Goal: Find specific page/section: Find specific page/section

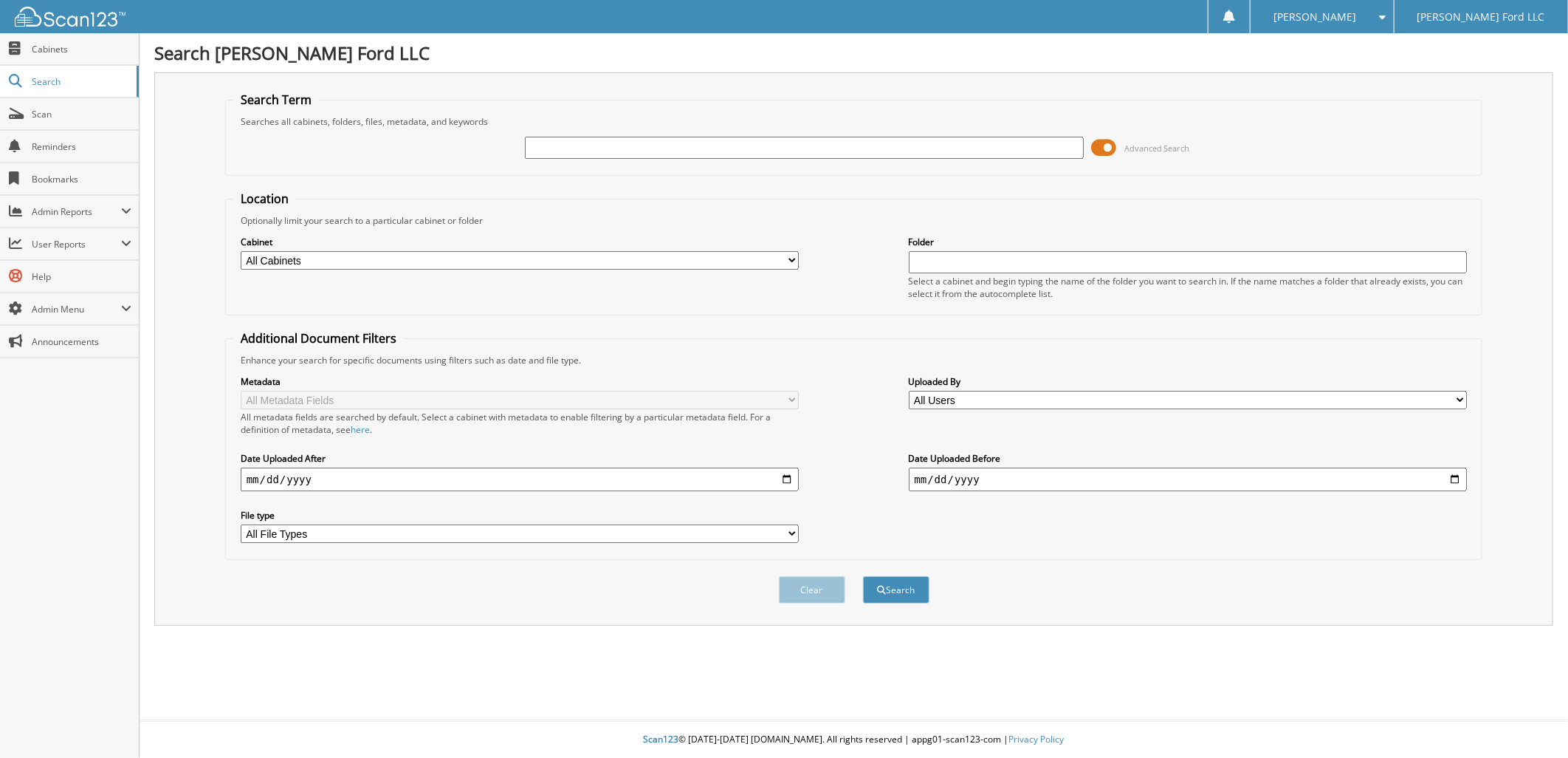
click at [541, 145] on input "text" at bounding box center [804, 148] width 558 height 22
type input "sf5325"
click at [863, 576] on button "Search" at bounding box center [896, 589] width 67 height 27
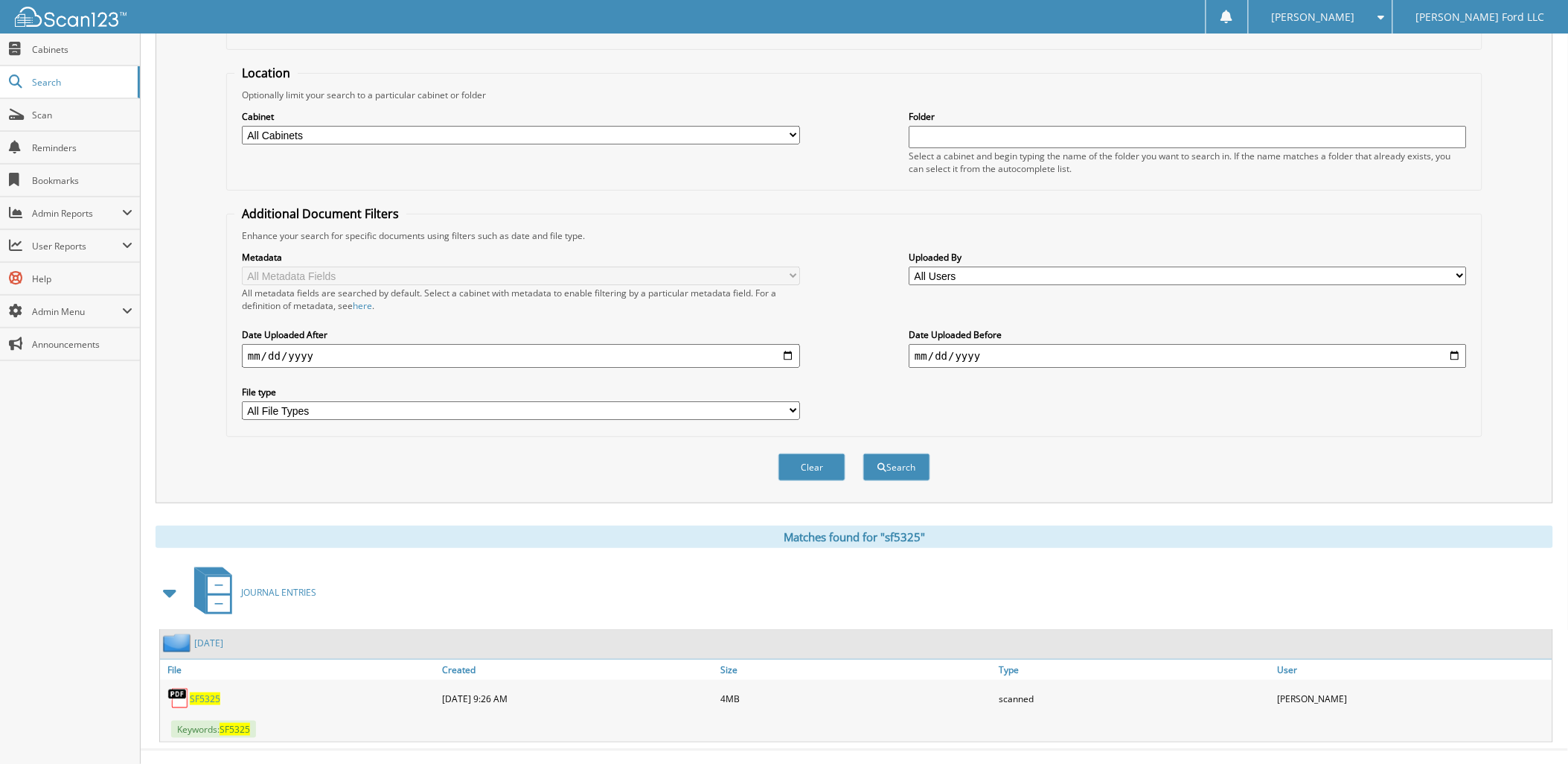
scroll to position [136, 0]
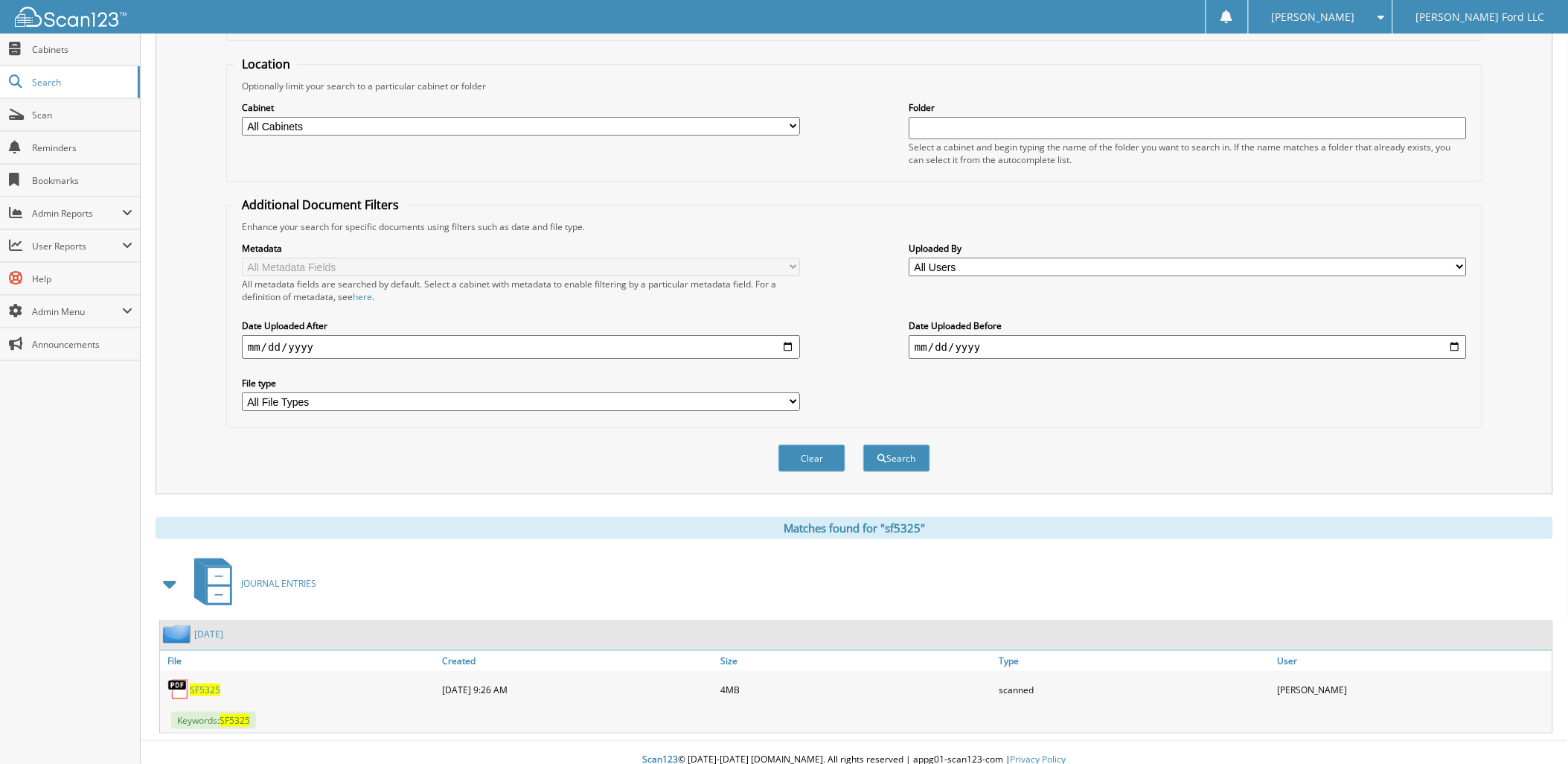
click at [199, 683] on span "SF5325" at bounding box center [205, 690] width 30 height 12
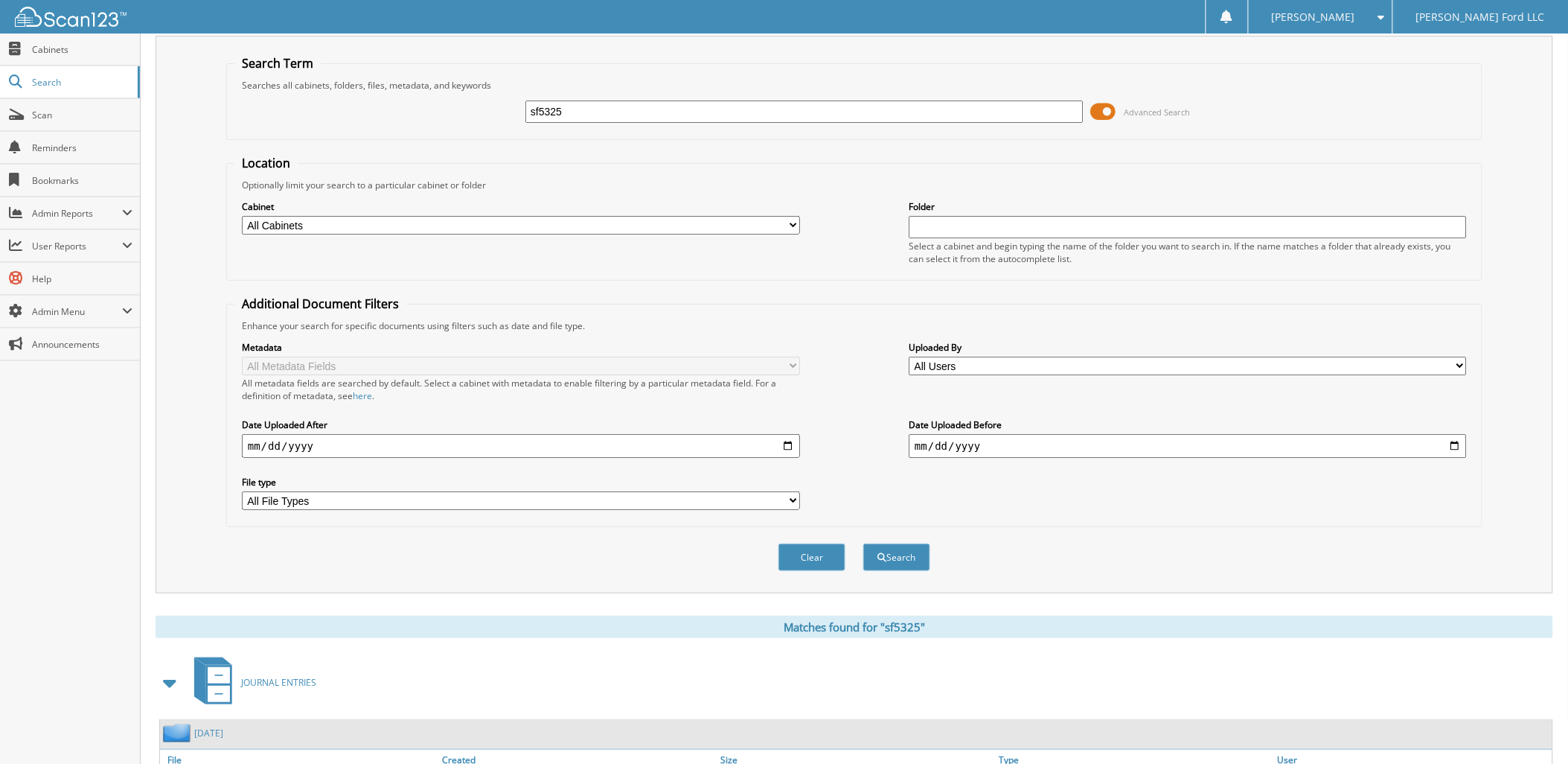
scroll to position [0, 0]
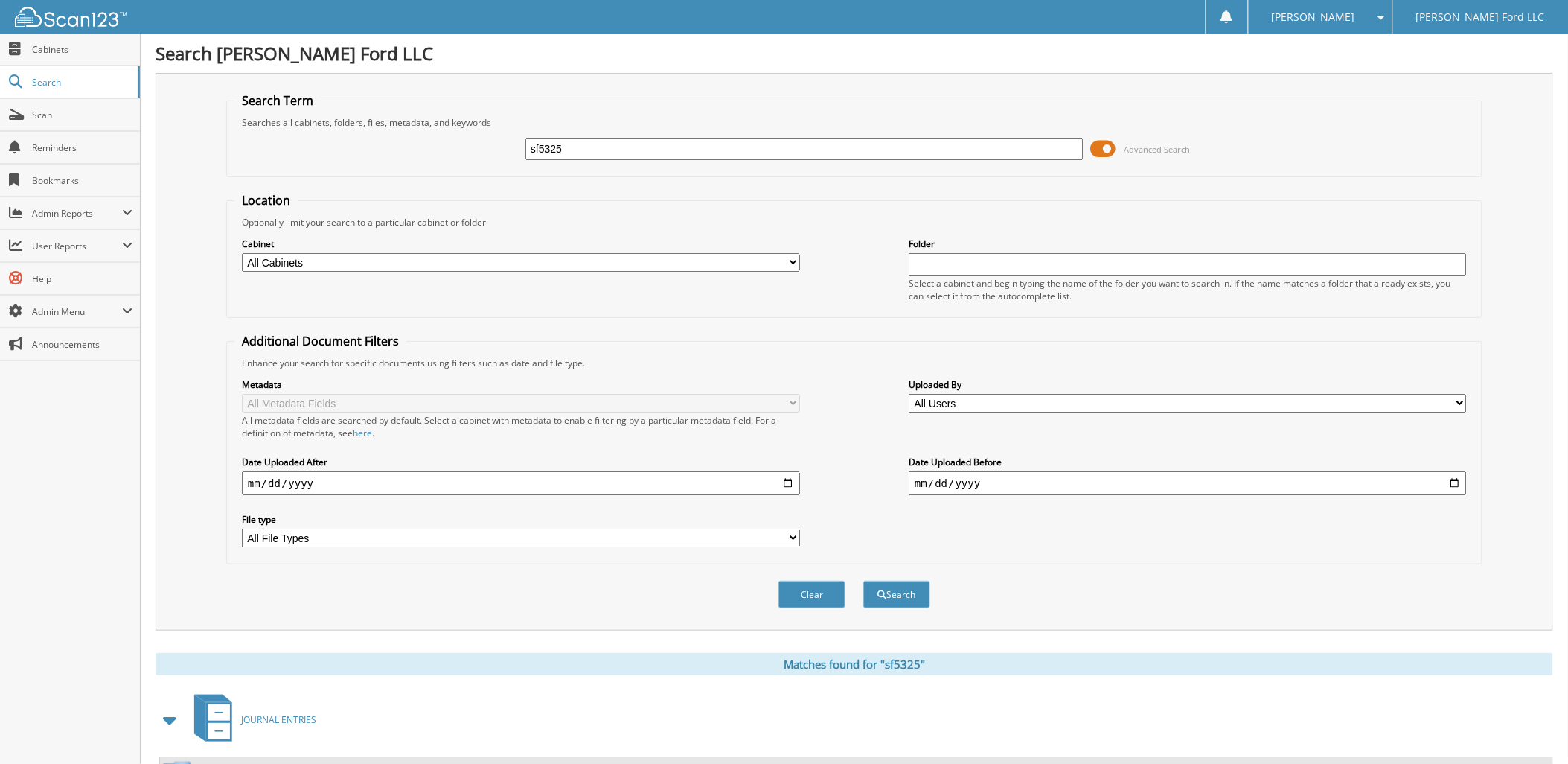
click at [583, 153] on input "sf5325" at bounding box center [805, 149] width 558 height 22
type input "s"
type input "231011a"
click at [863, 581] on button "Search" at bounding box center [897, 594] width 67 height 27
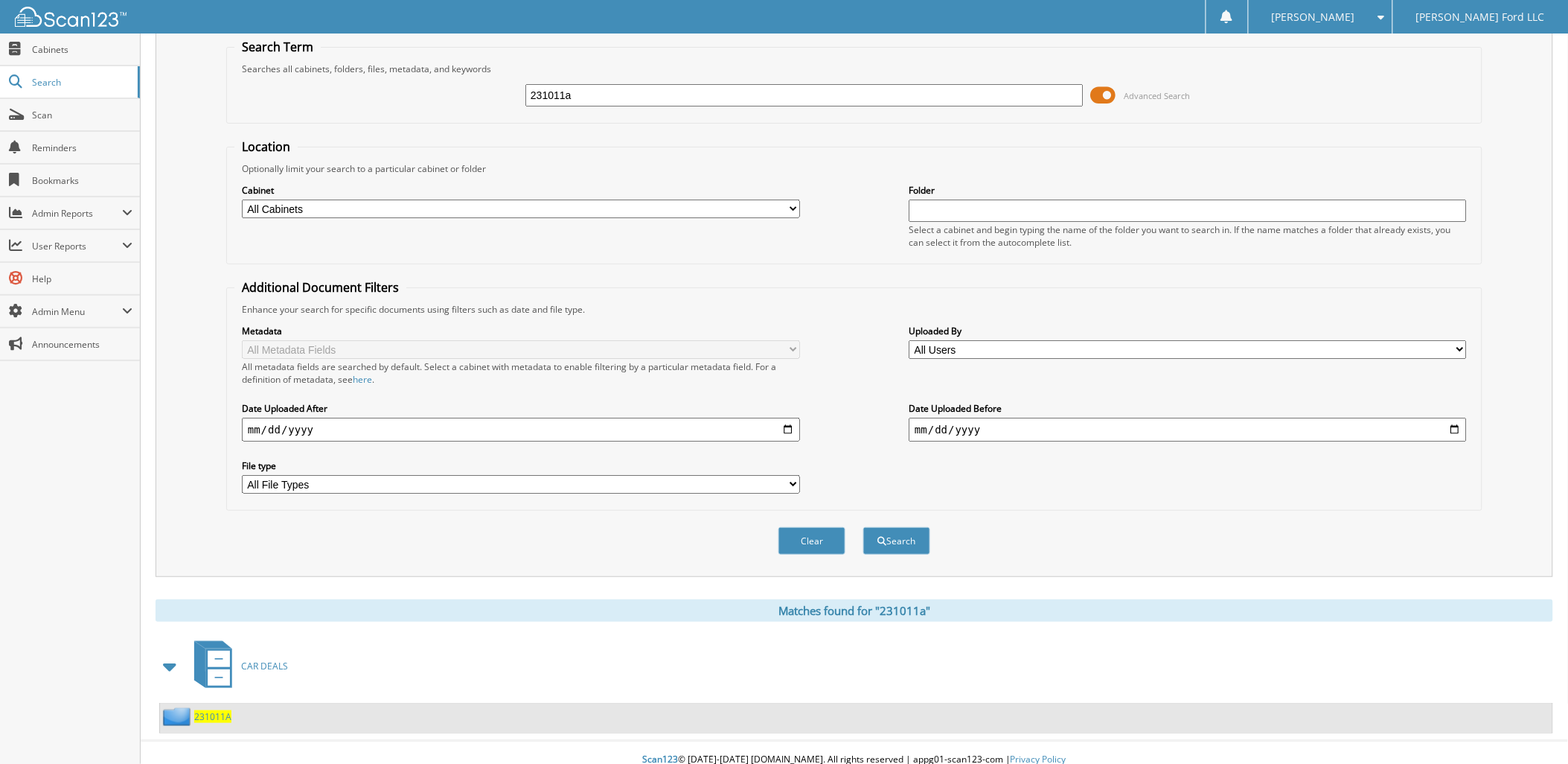
click at [220, 710] on span "231011A" at bounding box center [212, 716] width 37 height 12
